Goal: Register for event/course

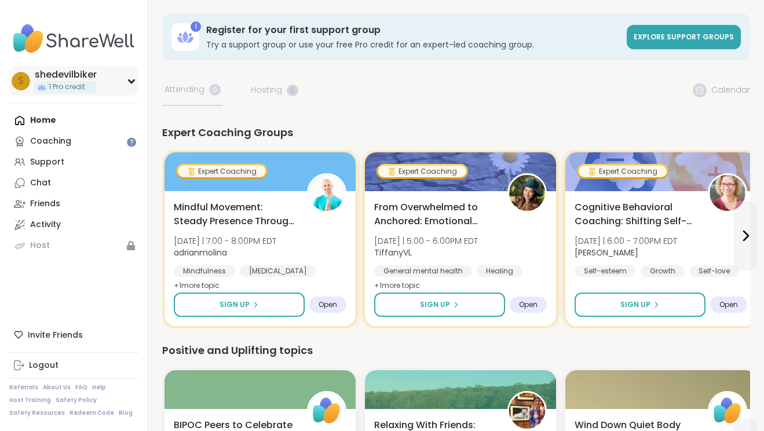
click at [129, 80] on icon at bounding box center [131, 81] width 5 height 3
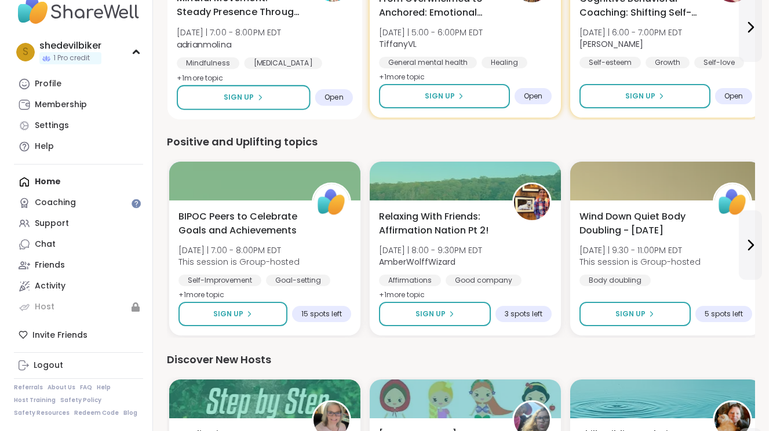
scroll to position [232, 0]
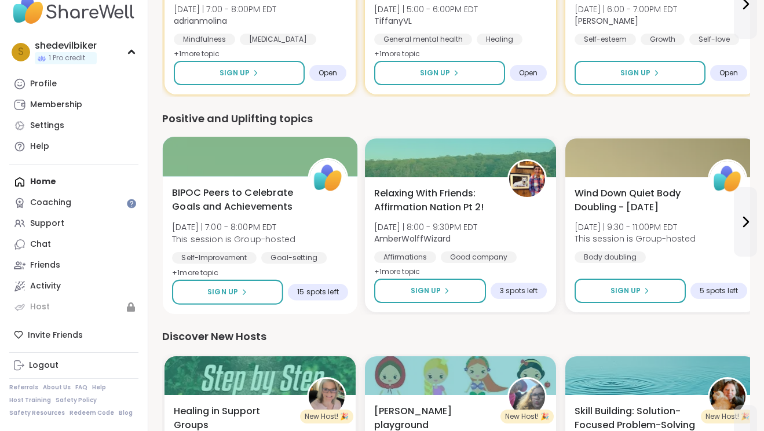
click at [258, 225] on span "[DATE] | 7:00 - 8:00PM EDT" at bounding box center [233, 227] width 123 height 12
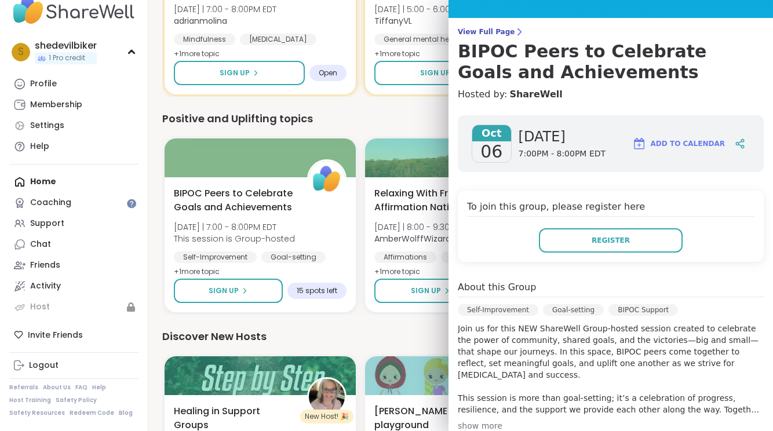
scroll to position [86, 0]
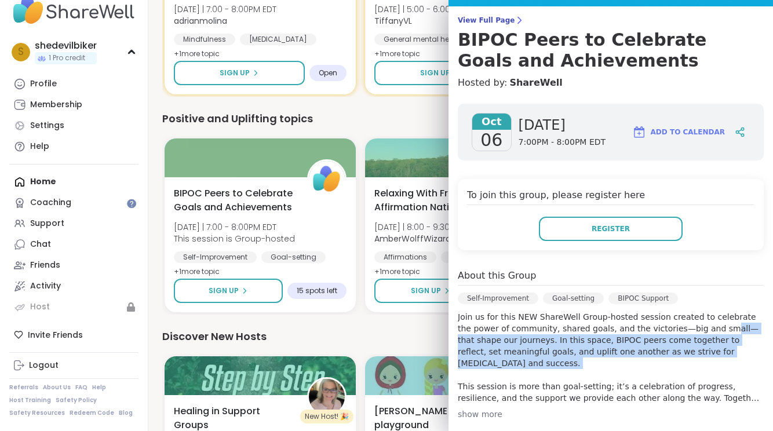
drag, startPoint x: 702, startPoint y: 367, endPoint x: 693, endPoint y: 324, distance: 44.0
click at [693, 324] on p "Join us for this NEW ShareWell Group-hosted session created to celebrate the po…" at bounding box center [611, 357] width 306 height 93
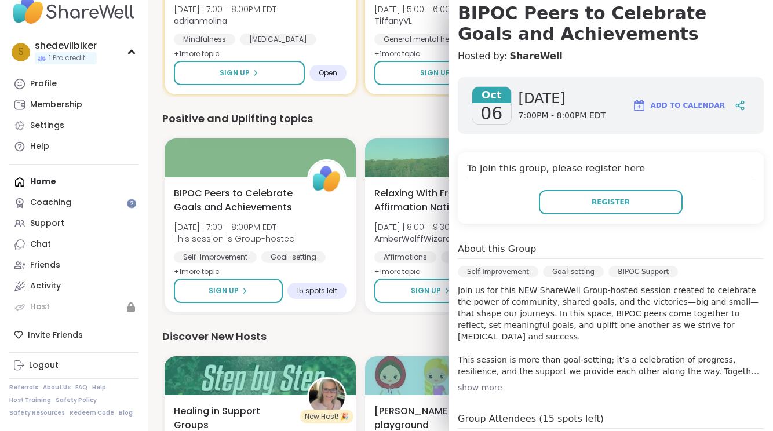
scroll to position [112, 0]
click at [495, 385] on div "show more" at bounding box center [611, 389] width 306 height 12
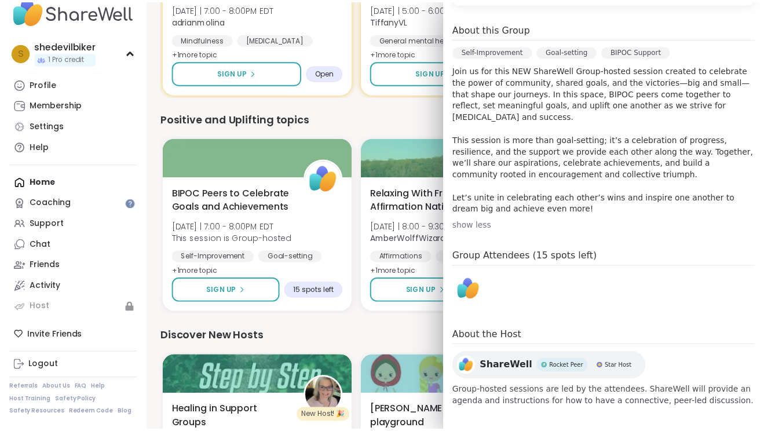
scroll to position [338, 0]
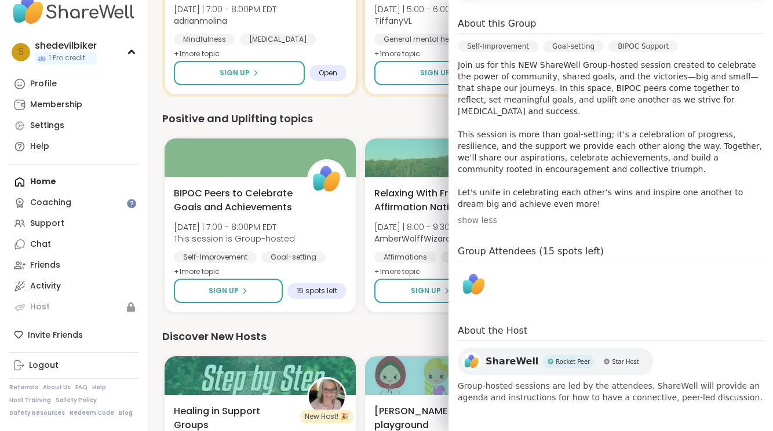
click at [552, 45] on div "Goal-setting" at bounding box center [573, 47] width 61 height 12
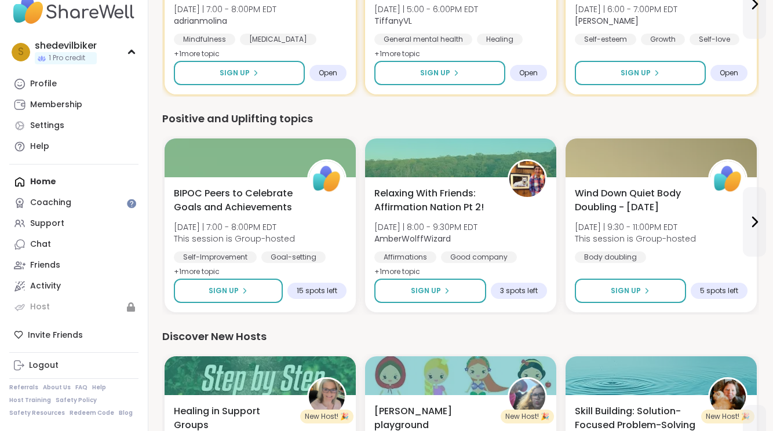
click at [328, 110] on div "Expert Coaching Groups Expert Coaching Mindful Movement: Steady Presence Throug…" at bounding box center [460, 341] width 597 height 896
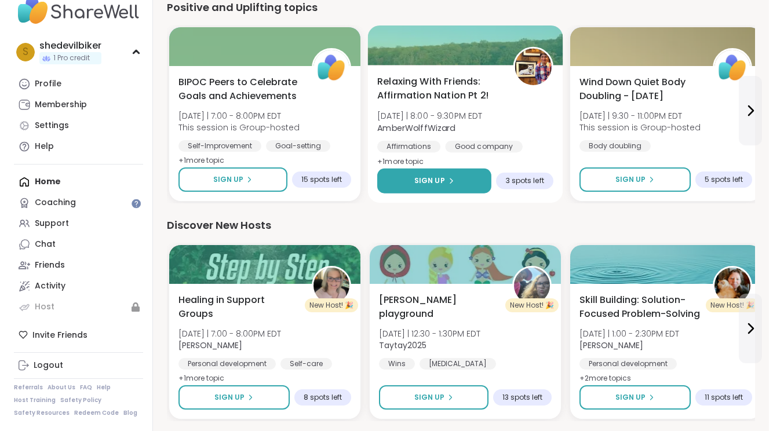
scroll to position [346, 0]
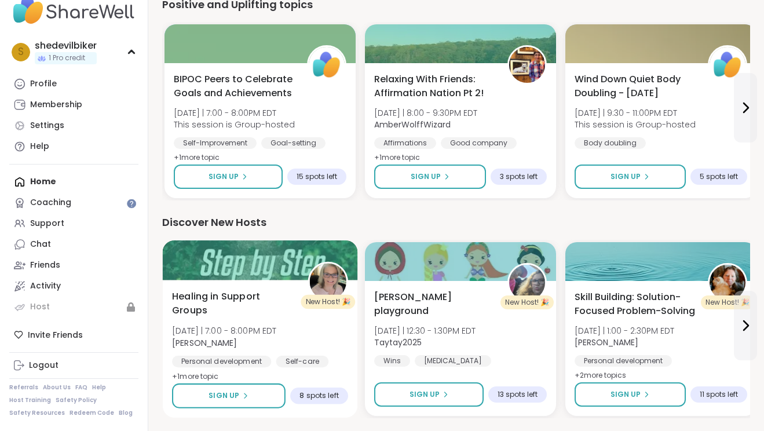
click at [258, 324] on div "Healing in Support Groups [DATE] | 7:00 - 8:00PM [PERSON_NAME] Personal develop…" at bounding box center [260, 337] width 176 height 94
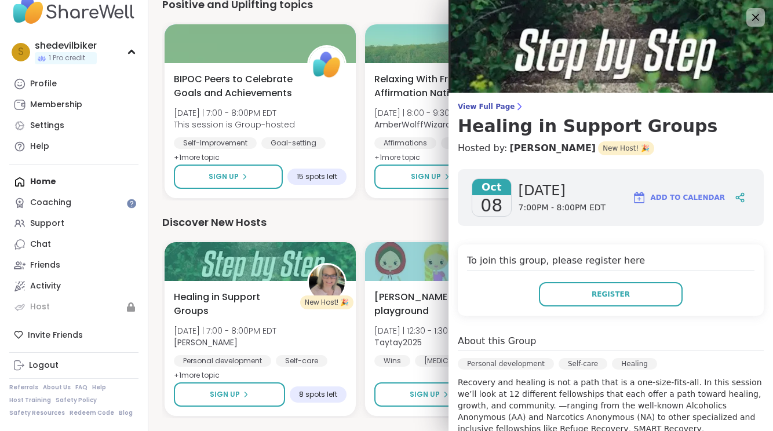
click at [683, 336] on div "About this Group" at bounding box center [611, 342] width 306 height 17
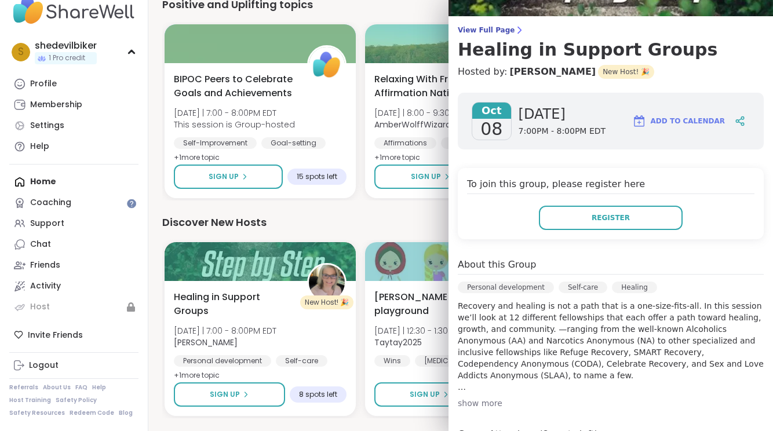
scroll to position [93, 0]
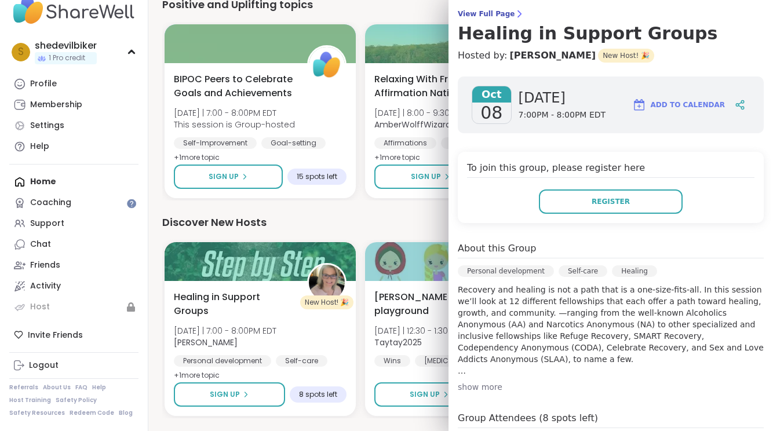
click at [489, 388] on div "show more" at bounding box center [611, 387] width 306 height 12
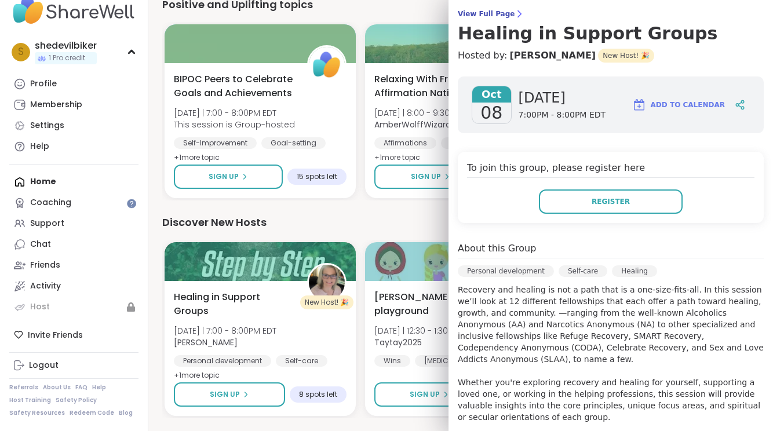
click at [610, 374] on p "Recovery and healing is not a path that is a one-size-fits-all. In this session…" at bounding box center [611, 371] width 306 height 174
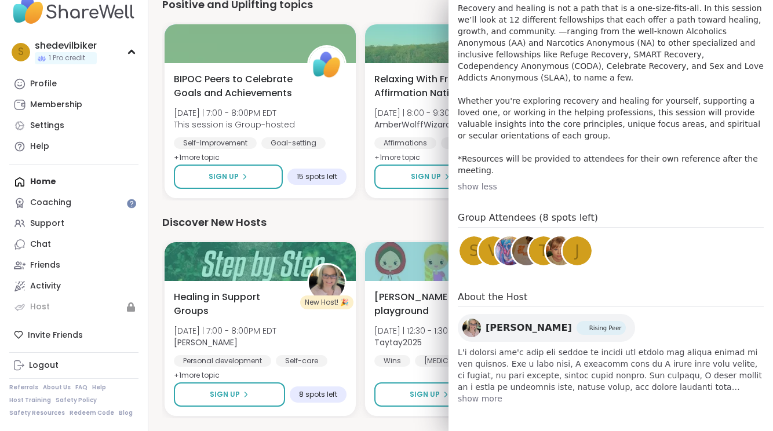
scroll to position [376, 0]
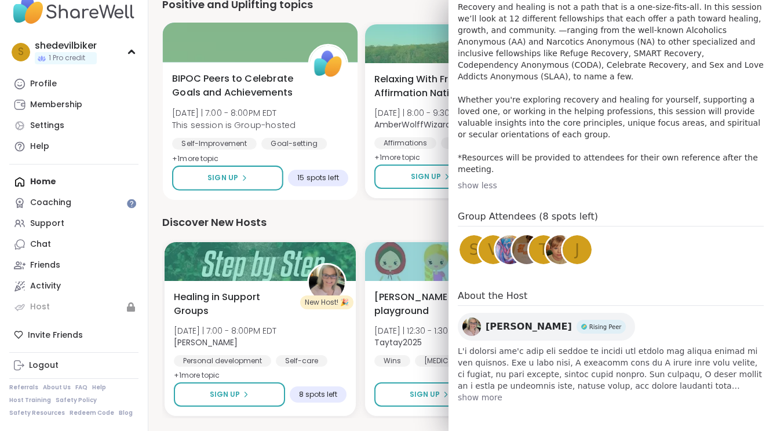
click at [337, 190] on div "Sign Up 15 spots left" at bounding box center [260, 178] width 176 height 25
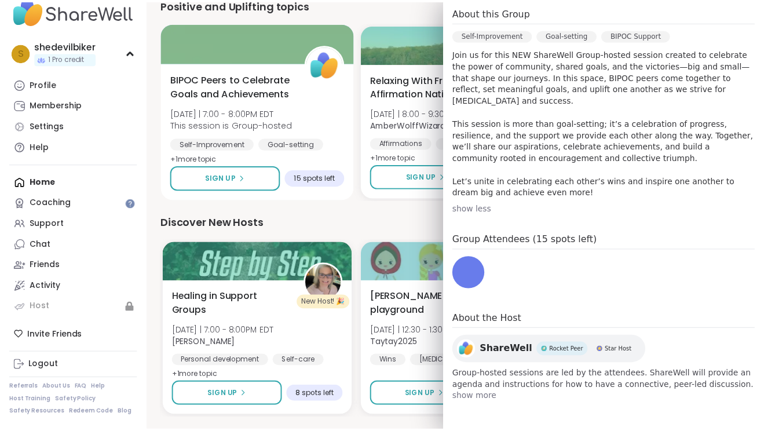
scroll to position [350, 0]
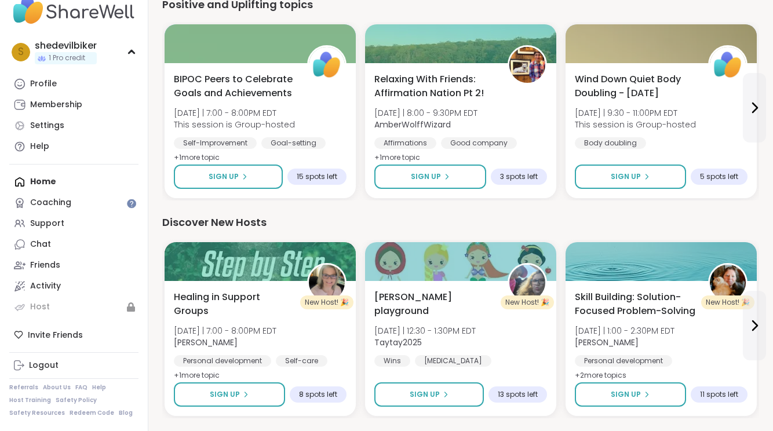
click at [344, 217] on div "Discover New Hosts" at bounding box center [460, 222] width 597 height 16
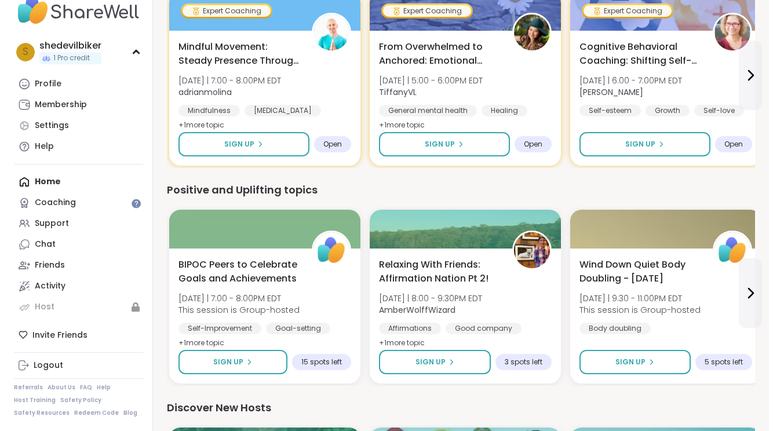
scroll to position [137, 0]
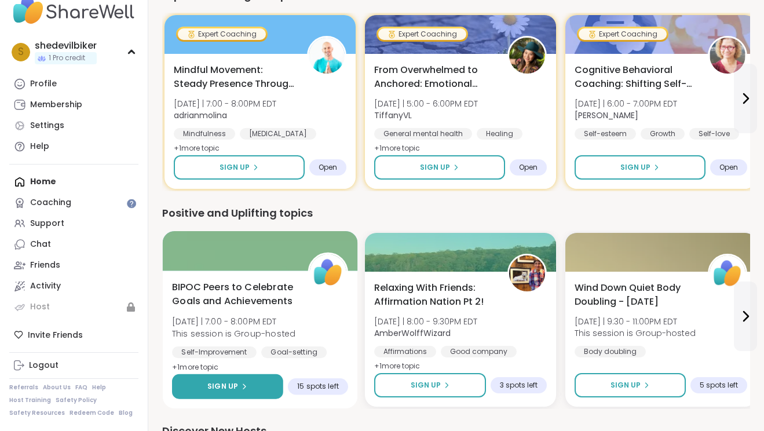
click at [226, 383] on span "Sign Up" at bounding box center [222, 386] width 31 height 10
click at [293, 345] on div "BIPOC Peers to Celebrate Goals and Achievements [DATE] | 7:00 - 8:00PM EDT This…" at bounding box center [260, 328] width 176 height 94
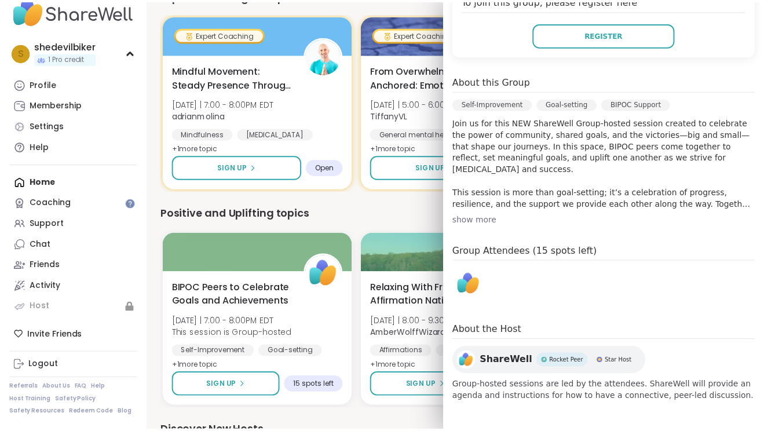
scroll to position [0, 0]
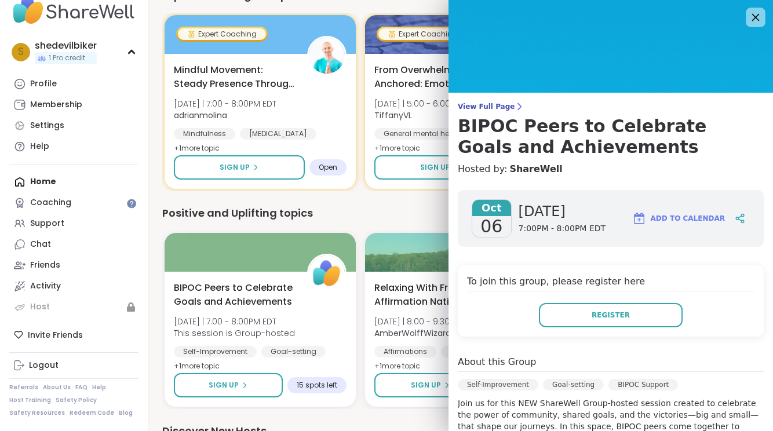
click at [748, 17] on icon at bounding box center [755, 17] width 14 height 14
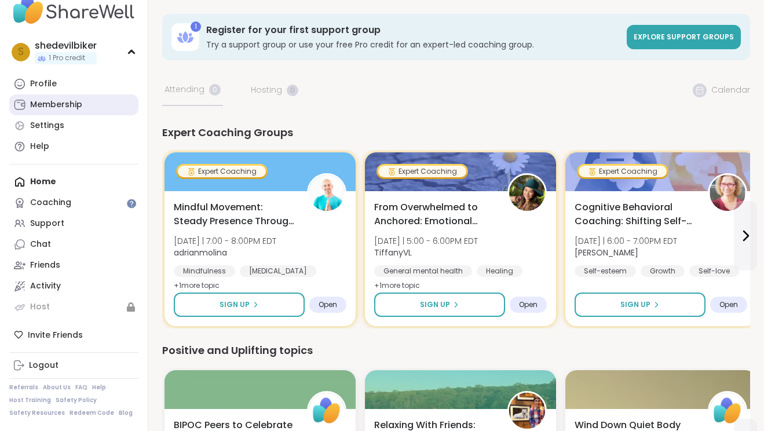
click at [84, 113] on link "Membership" at bounding box center [73, 104] width 129 height 21
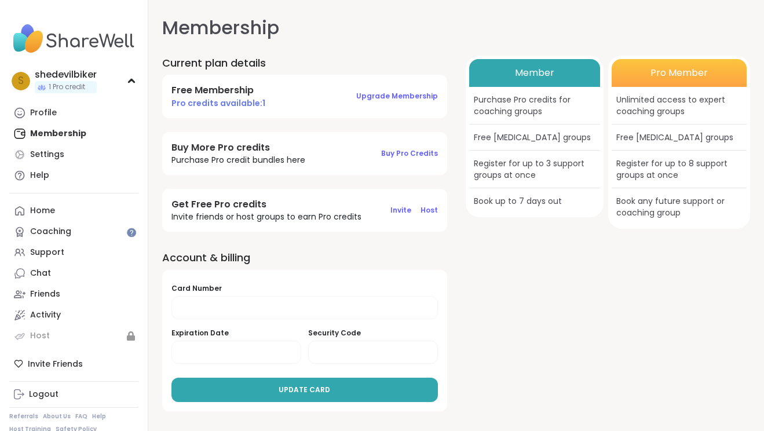
click at [640, 74] on div "Pro Member" at bounding box center [679, 73] width 135 height 28
click at [79, 88] on span "1 Pro credit" at bounding box center [67, 87] width 37 height 10
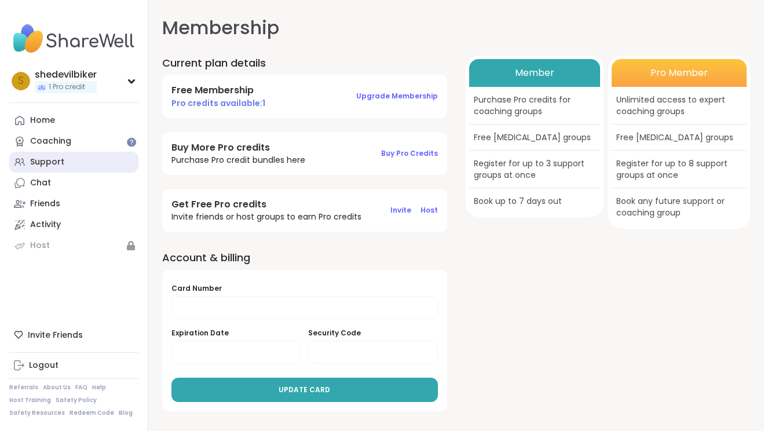
click at [60, 168] on div "Support" at bounding box center [47, 162] width 34 height 12
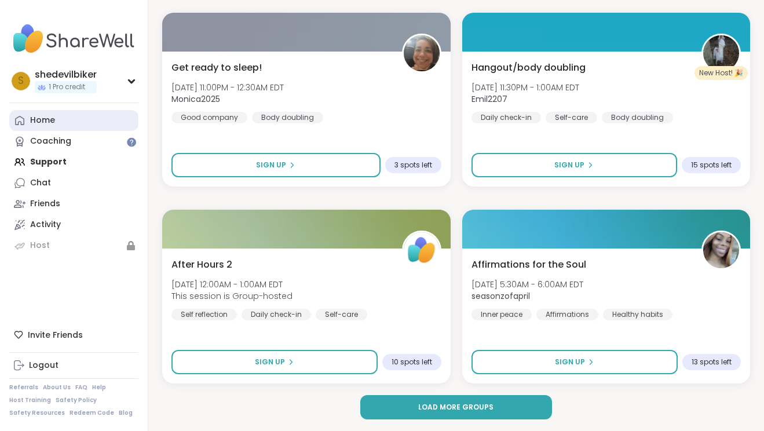
scroll to position [3360, 0]
